Goal: Task Accomplishment & Management: Use online tool/utility

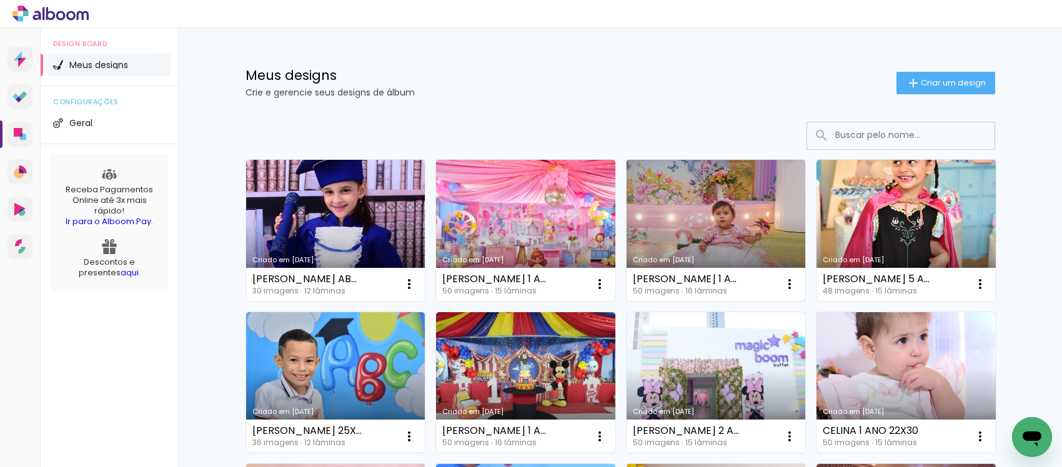
click at [755, 192] on link "Criado em [DATE]" at bounding box center [716, 230] width 179 height 141
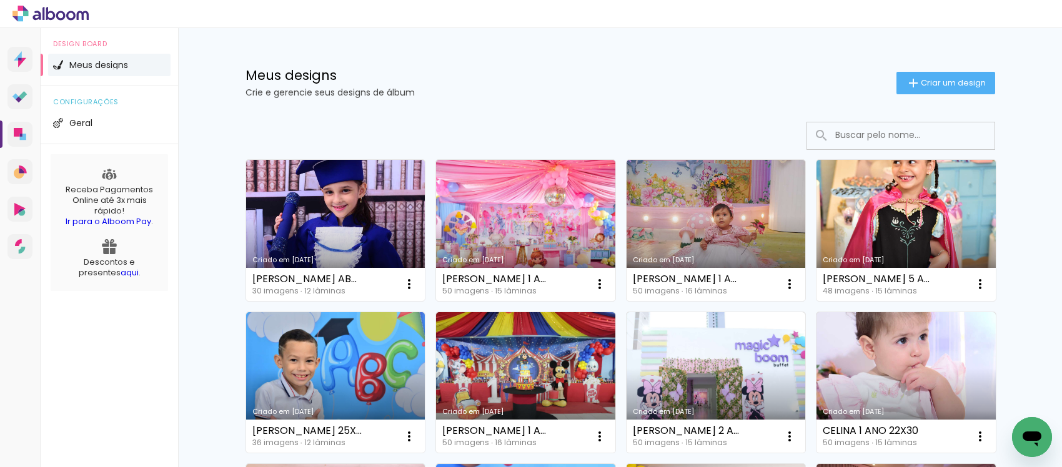
click at [870, 136] on input at bounding box center [918, 135] width 178 height 26
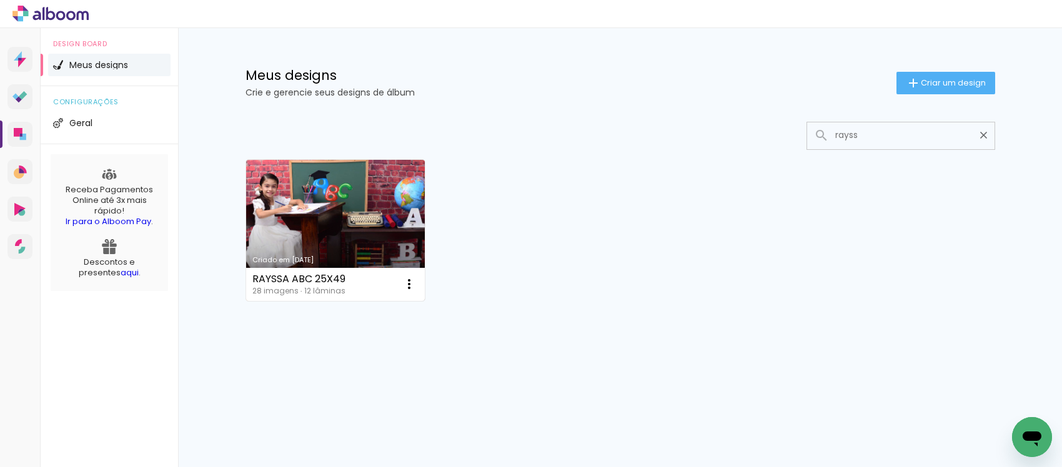
type input "rayss"
type paper-input "rayss"
click at [379, 237] on link "Criado em 12/04/25" at bounding box center [335, 230] width 179 height 141
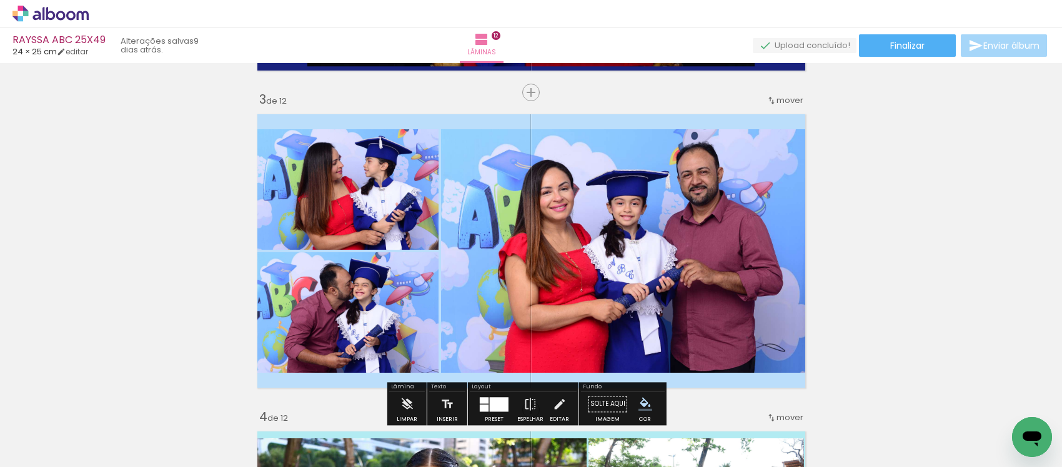
scroll to position [703, 0]
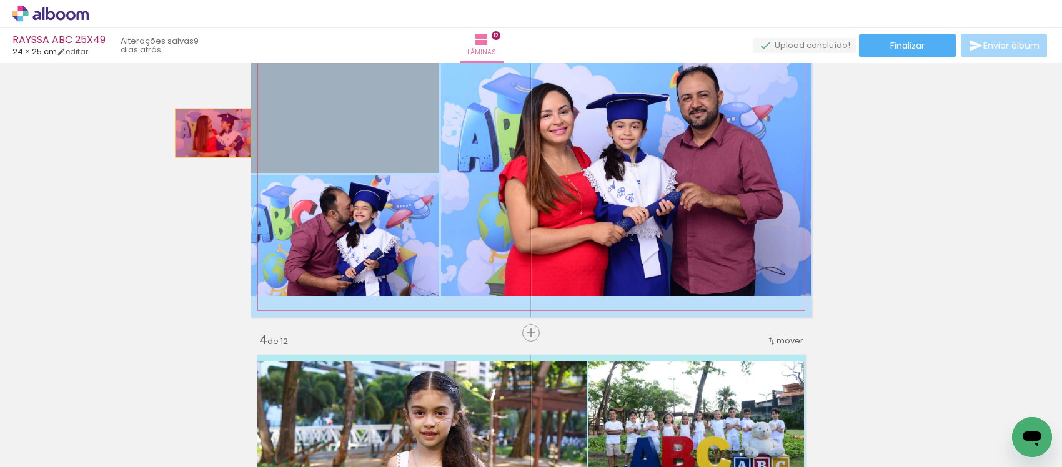
drag, startPoint x: 323, startPoint y: 122, endPoint x: 204, endPoint y: 161, distance: 124.9
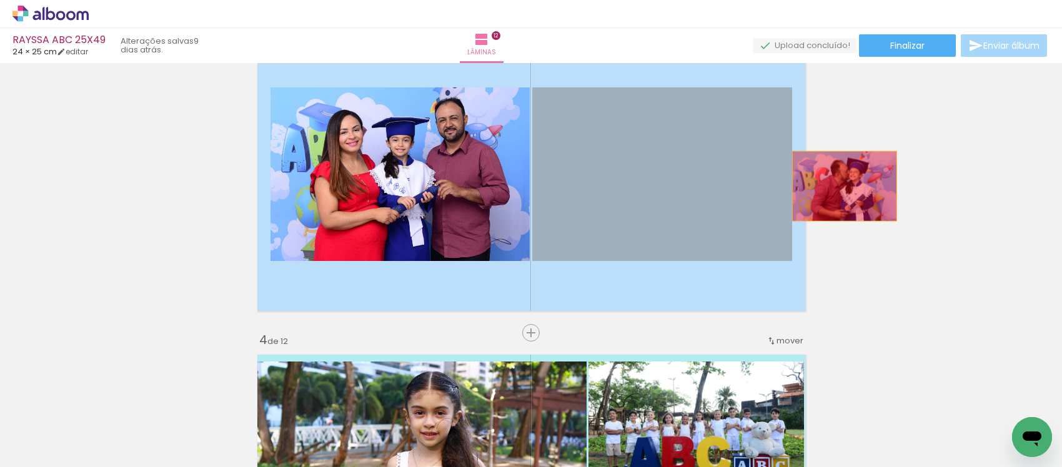
drag, startPoint x: 692, startPoint y: 186, endPoint x: 856, endPoint y: 188, distance: 164.3
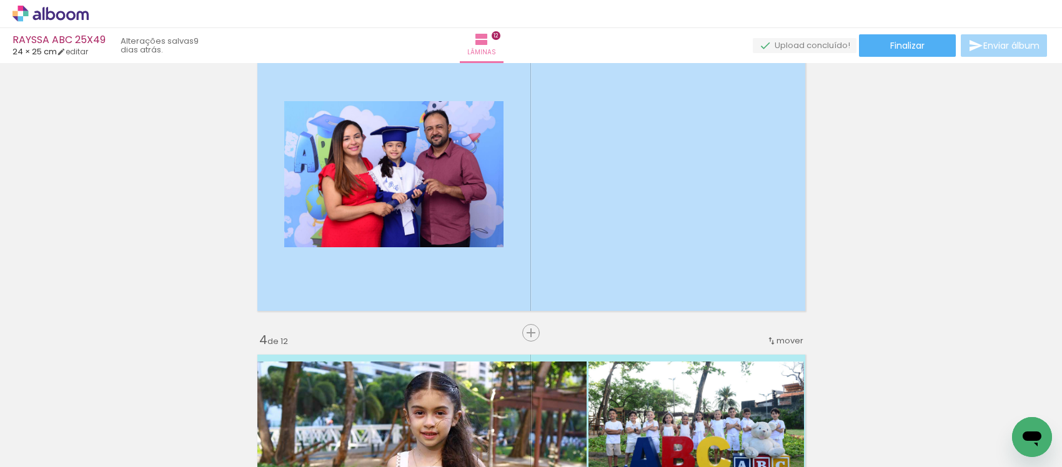
scroll to position [0, 390]
drag, startPoint x: 745, startPoint y: 448, endPoint x: 913, endPoint y: 462, distance: 168.7
click at [102, 461] on iron-horizontal-list at bounding box center [89, 428] width 25 height 78
drag, startPoint x: 730, startPoint y: 458, endPoint x: 23, endPoint y: 34, distance: 824.1
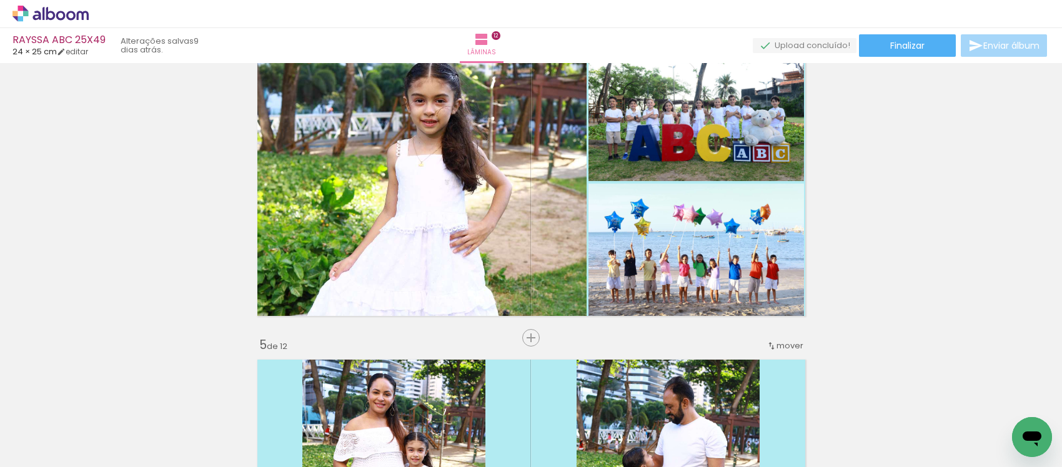
scroll to position [937, 0]
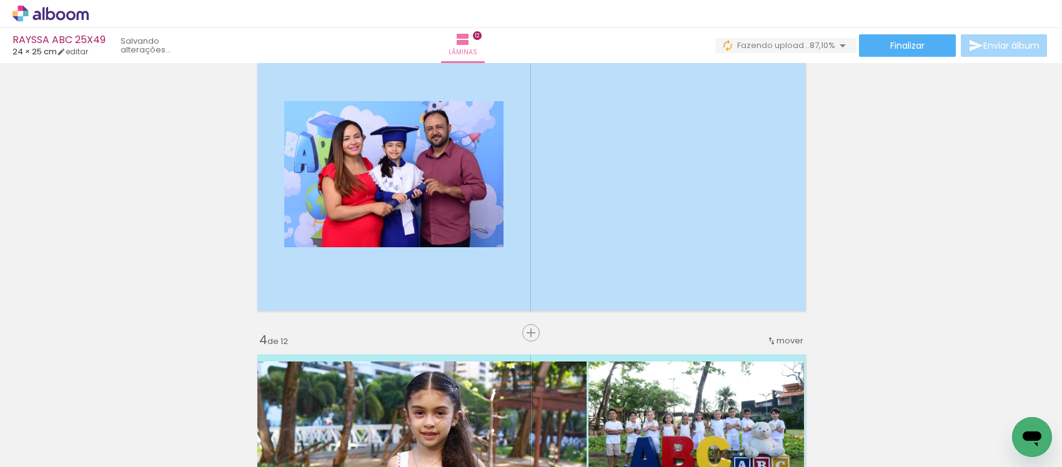
scroll to position [0, 1703]
drag, startPoint x: 688, startPoint y: 460, endPoint x: 1, endPoint y: 26, distance: 813.4
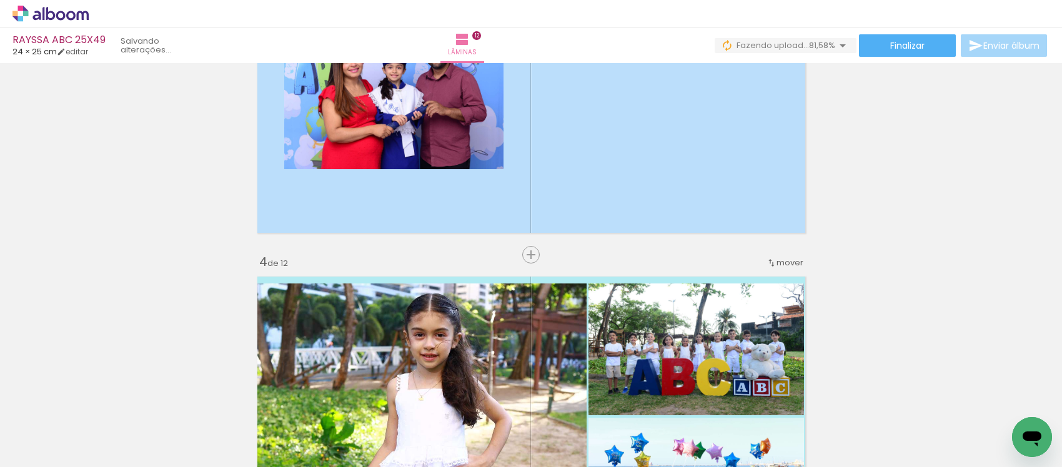
scroll to position [703, 0]
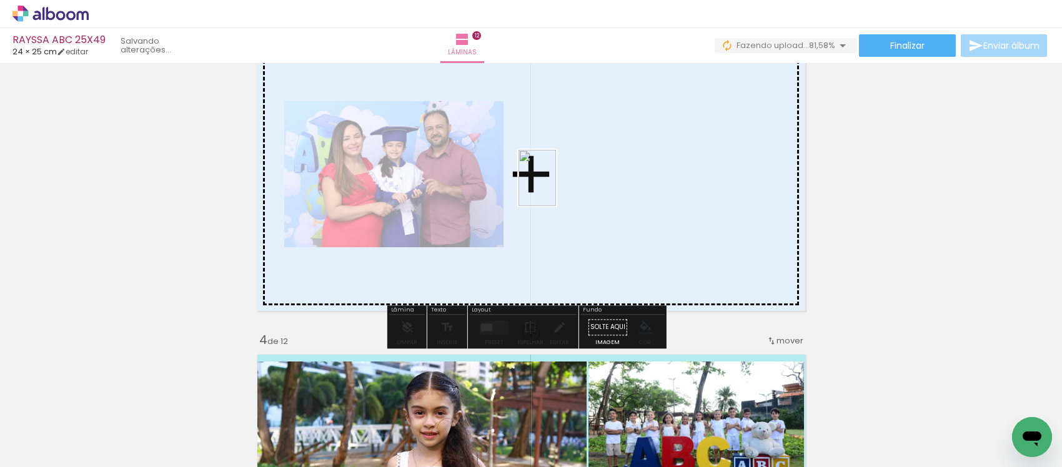
drag, startPoint x: 531, startPoint y: 440, endPoint x: 556, endPoint y: 187, distance: 254.2
click at [556, 187] on quentale-workspace at bounding box center [531, 233] width 1062 height 467
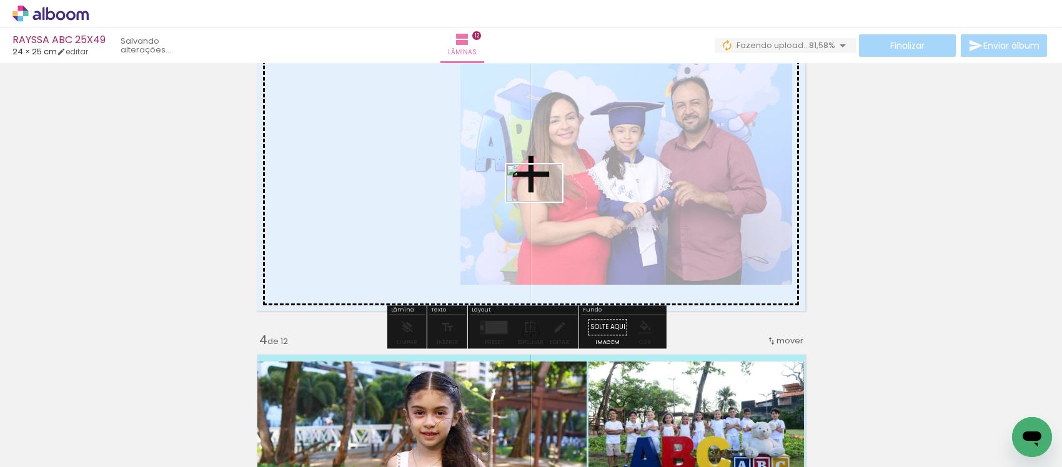
drag, startPoint x: 595, startPoint y: 433, endPoint x: 544, endPoint y: 202, distance: 236.8
click at [544, 202] on quentale-workspace at bounding box center [531, 233] width 1062 height 467
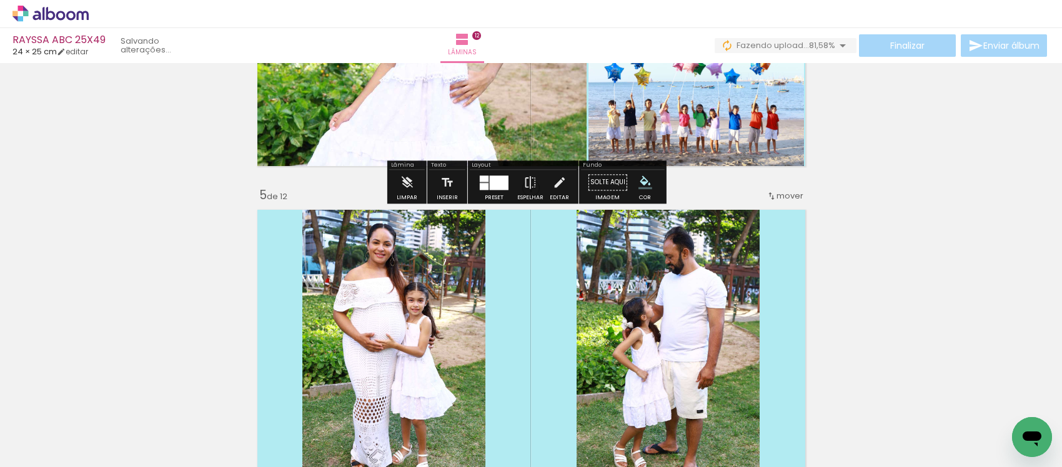
scroll to position [1249, 0]
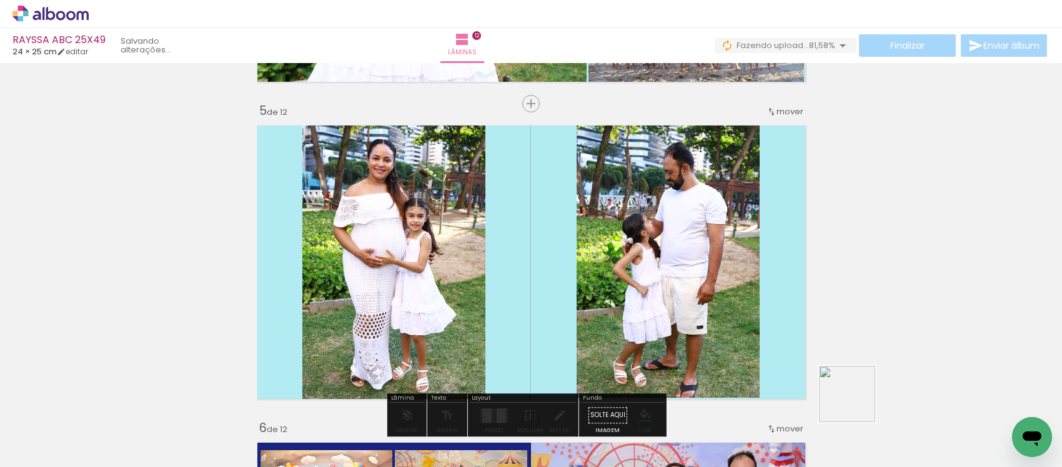
drag, startPoint x: 881, startPoint y: 429, endPoint x: 883, endPoint y: 404, distance: 25.1
click at [736, 339] on quentale-workspace at bounding box center [531, 233] width 1062 height 467
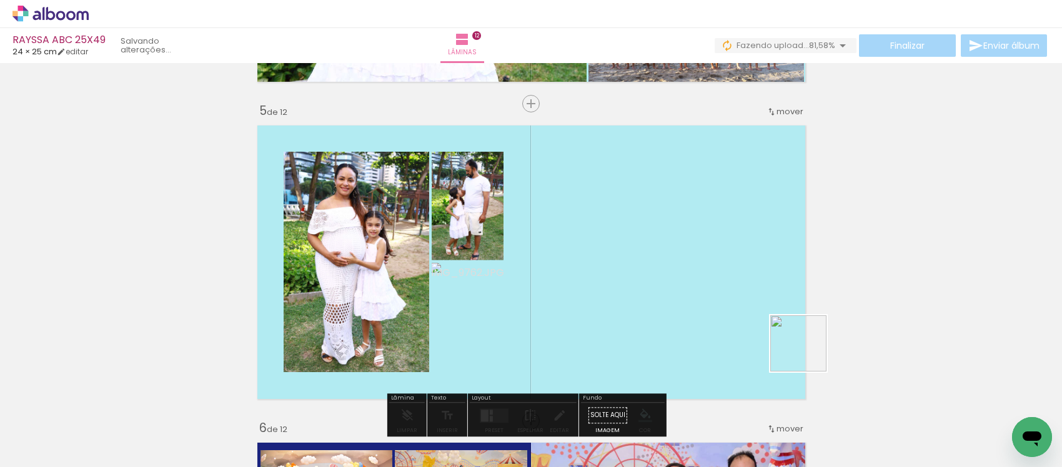
drag, startPoint x: 937, startPoint y: 416, endPoint x: 659, endPoint y: 290, distance: 305.0
click at [659, 290] on quentale-workspace at bounding box center [531, 233] width 1062 height 467
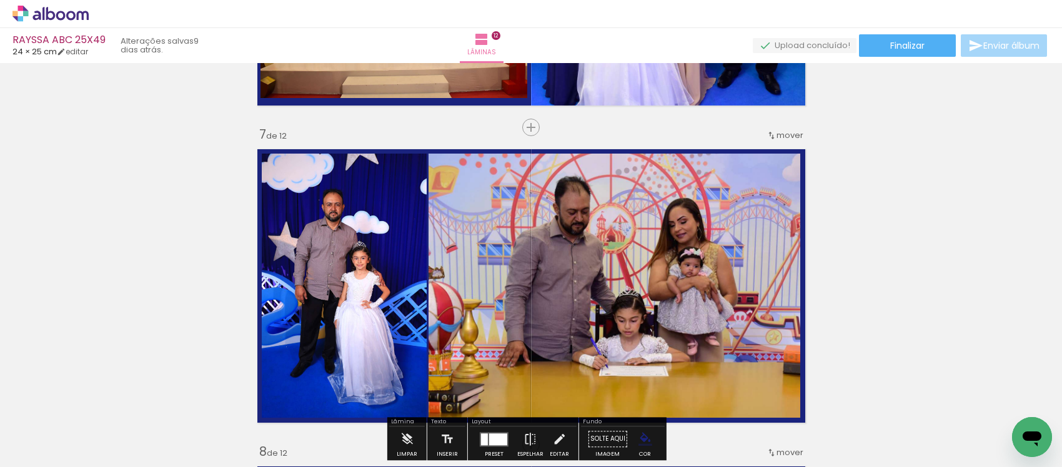
scroll to position [1952, 0]
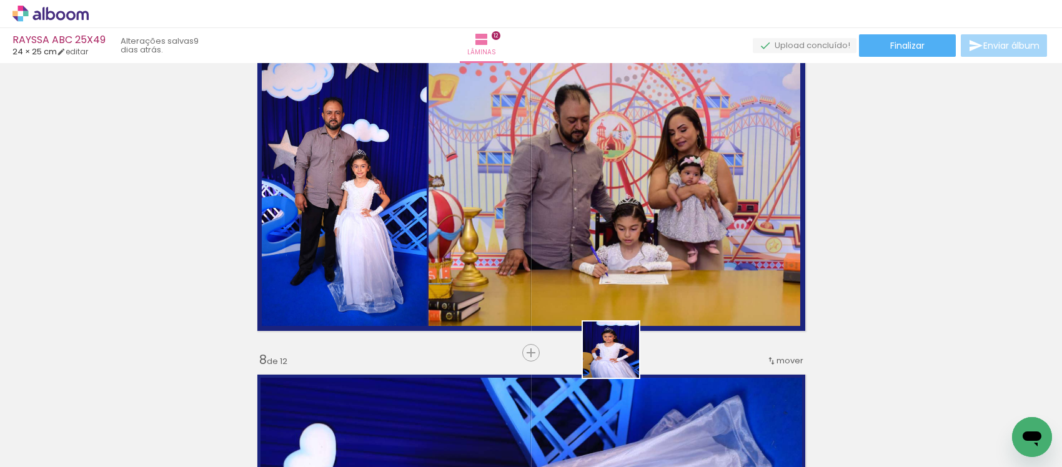
drag, startPoint x: 670, startPoint y: 430, endPoint x: 760, endPoint y: 425, distance: 90.1
click at [560, 294] on quentale-workspace at bounding box center [531, 233] width 1062 height 467
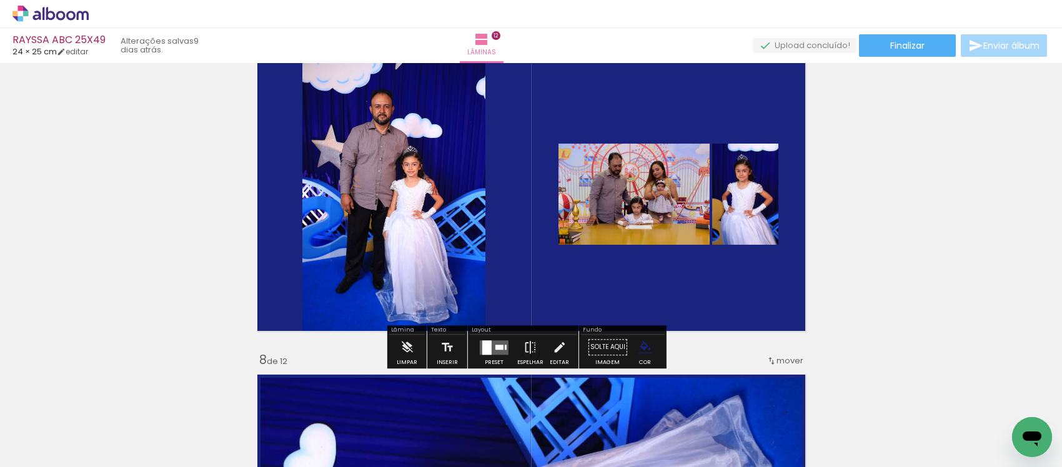
drag, startPoint x: 740, startPoint y: 428, endPoint x: 672, endPoint y: 300, distance: 144.8
click at [672, 301] on quentale-workspace at bounding box center [531, 233] width 1062 height 467
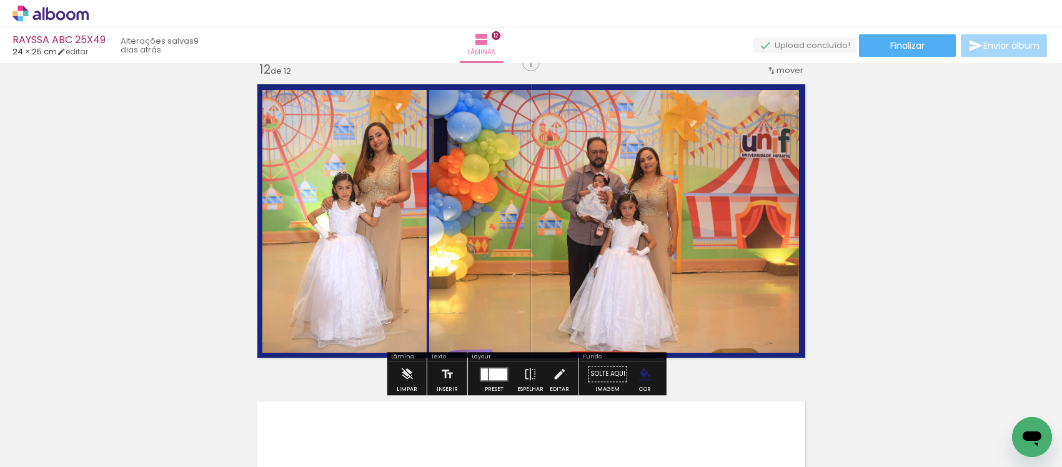
scroll to position [3514, 0]
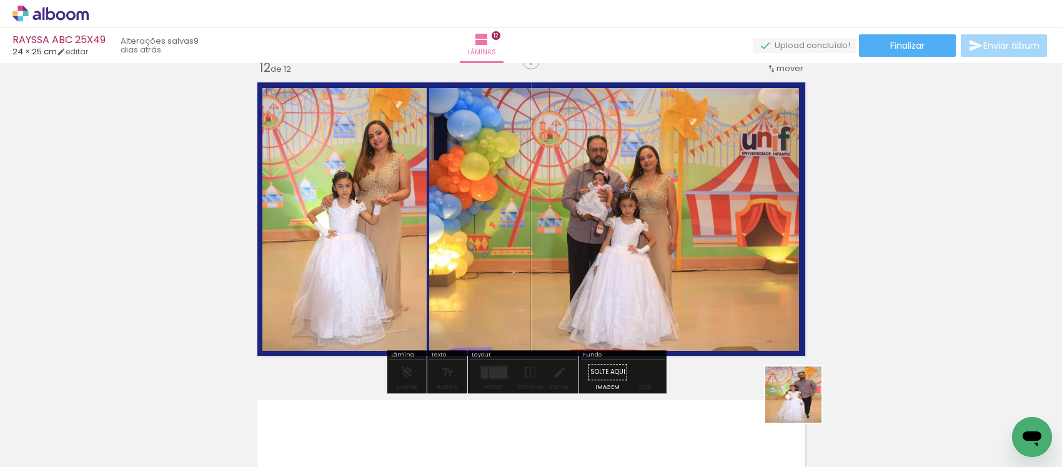
drag, startPoint x: 820, startPoint y: 433, endPoint x: 701, endPoint y: 289, distance: 186.8
click at [701, 289] on quentale-workspace at bounding box center [531, 233] width 1062 height 467
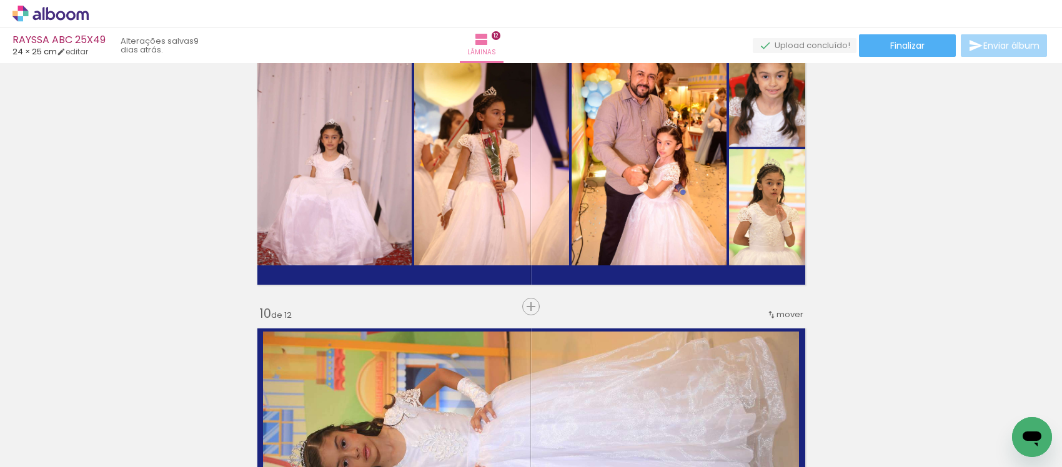
scroll to position [2499, 0]
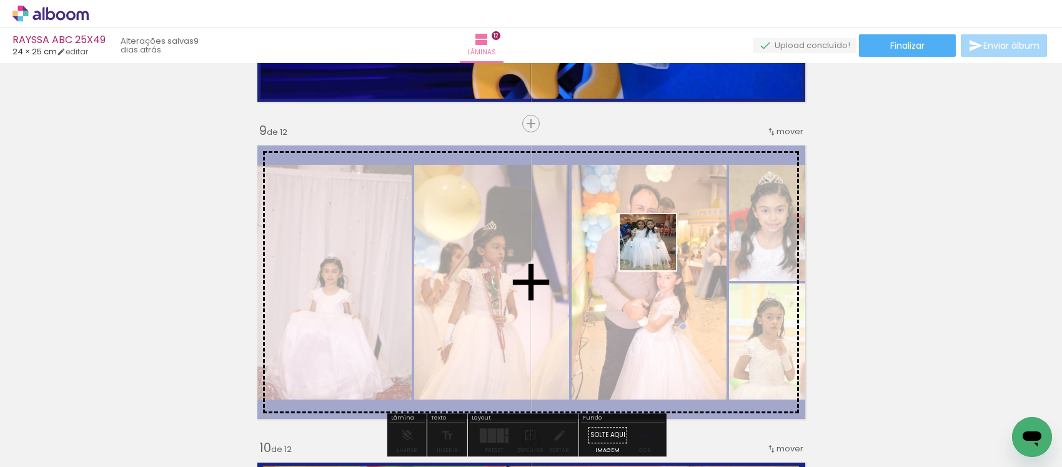
drag, startPoint x: 1001, startPoint y: 422, endPoint x: 657, endPoint y: 252, distance: 383.9
click at [657, 252] on quentale-workspace at bounding box center [531, 233] width 1062 height 467
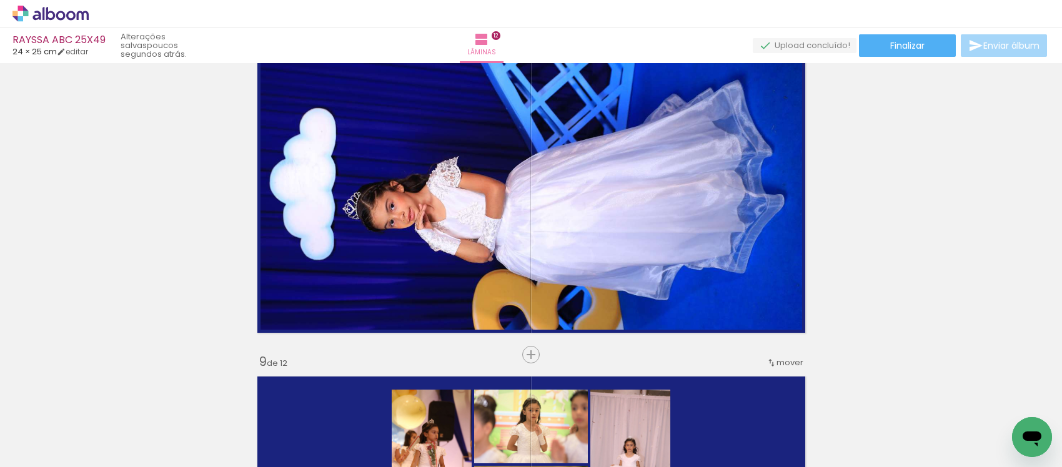
scroll to position [2265, 0]
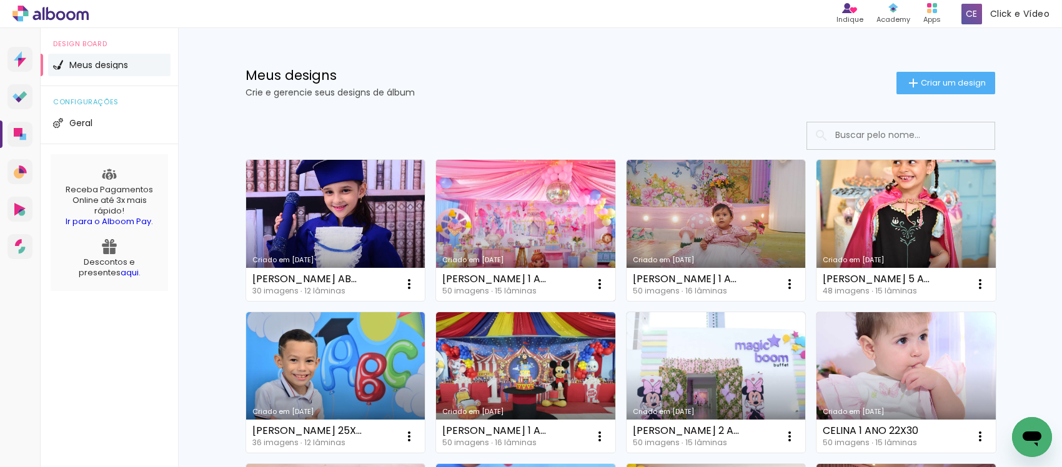
click at [492, 221] on link "Criado em [DATE]" at bounding box center [525, 230] width 179 height 141
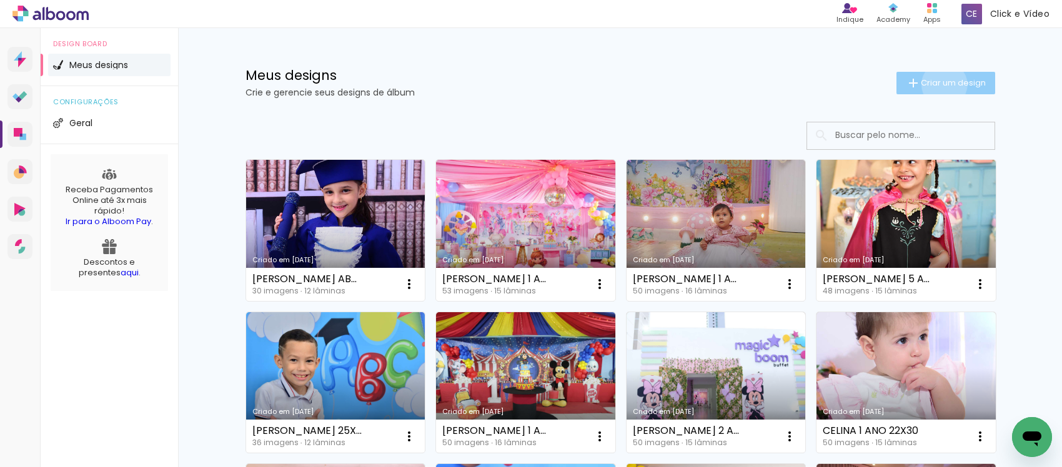
click at [936, 84] on span "Criar um design" at bounding box center [953, 83] width 65 height 8
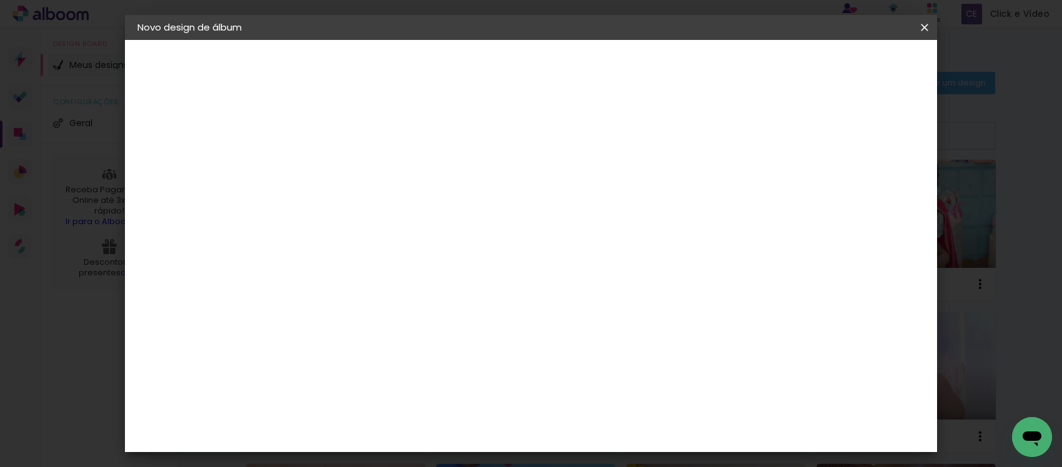
click at [342, 173] on input at bounding box center [342, 167] width 0 height 19
click at [342, 167] on input "3 SOFIA 15 ANOS 25X38" at bounding box center [342, 167] width 0 height 19
type input "SOFIA 15 ANOS 25X38"
type paper-input "SOFIA 15 ANOS 25X38"
click at [0, 0] on slot "Avançar" at bounding box center [0, 0] width 0 height 0
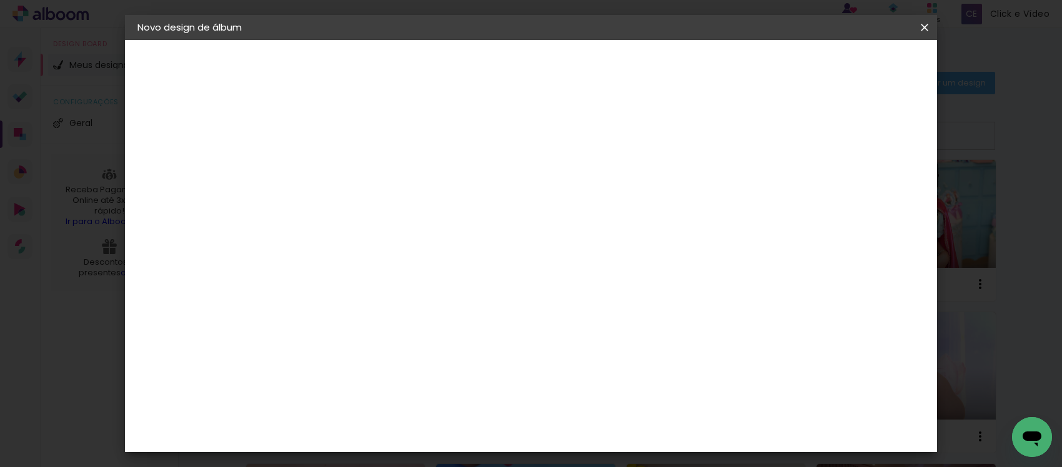
click at [0, 0] on slot "Tamanho Livre" at bounding box center [0, 0] width 0 height 0
click at [0, 0] on slot "Avançar" at bounding box center [0, 0] width 0 height 0
click at [319, 350] on div "cm" at bounding box center [326, 354] width 15 height 19
type input "3"
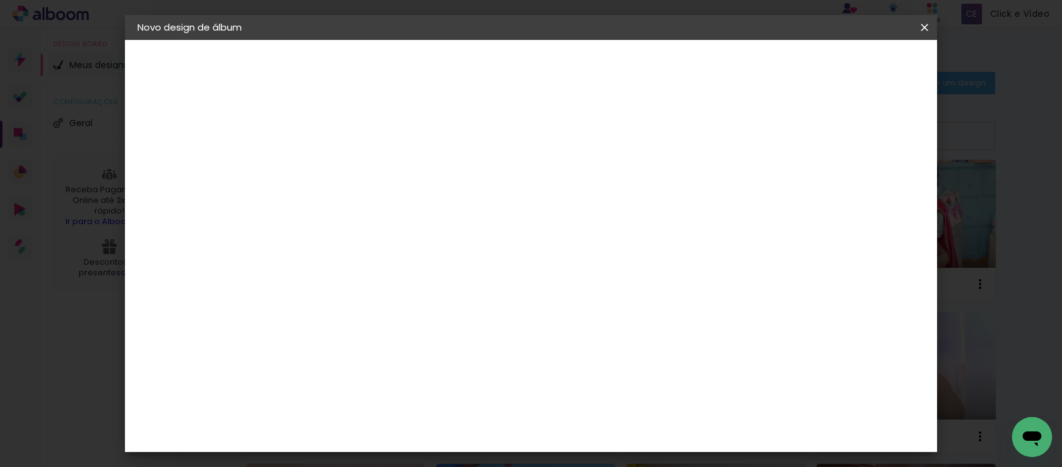
type input "25"
type paper-input "25"
click at [611, 358] on input "60" at bounding box center [599, 362] width 32 height 19
type input "6"
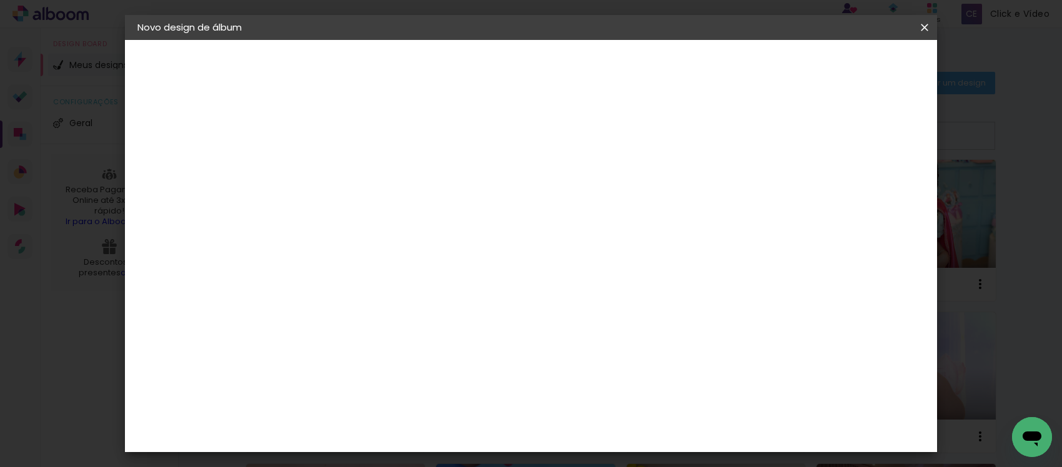
type input "38"
type paper-input "38"
click at [755, 70] on span "Iniciar design" at bounding box center [726, 66] width 57 height 9
